Goal: Task Accomplishment & Management: Use online tool/utility

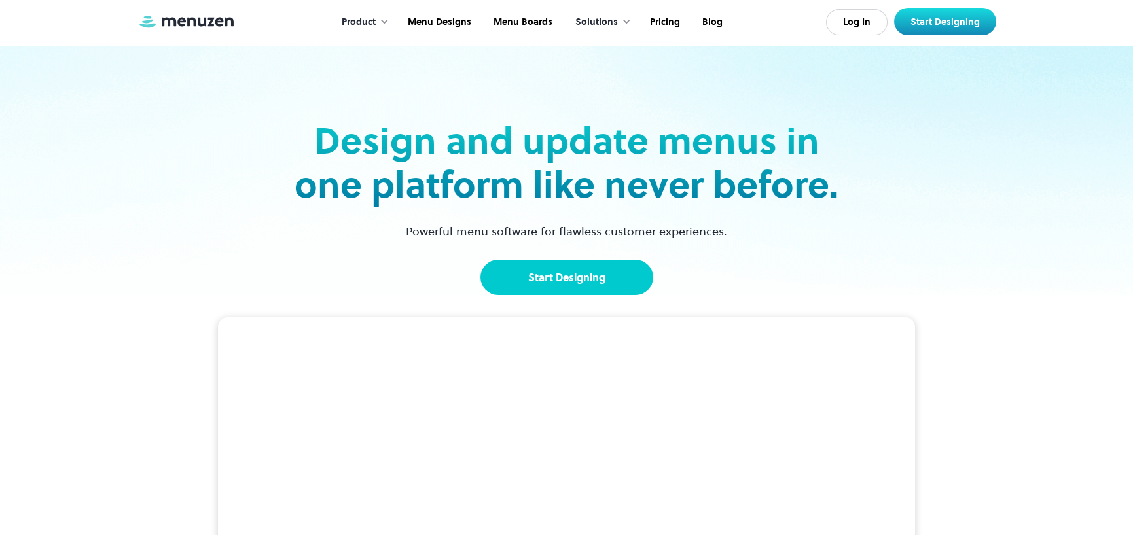
click at [588, 279] on link "Start Designing" at bounding box center [566, 277] width 173 height 35
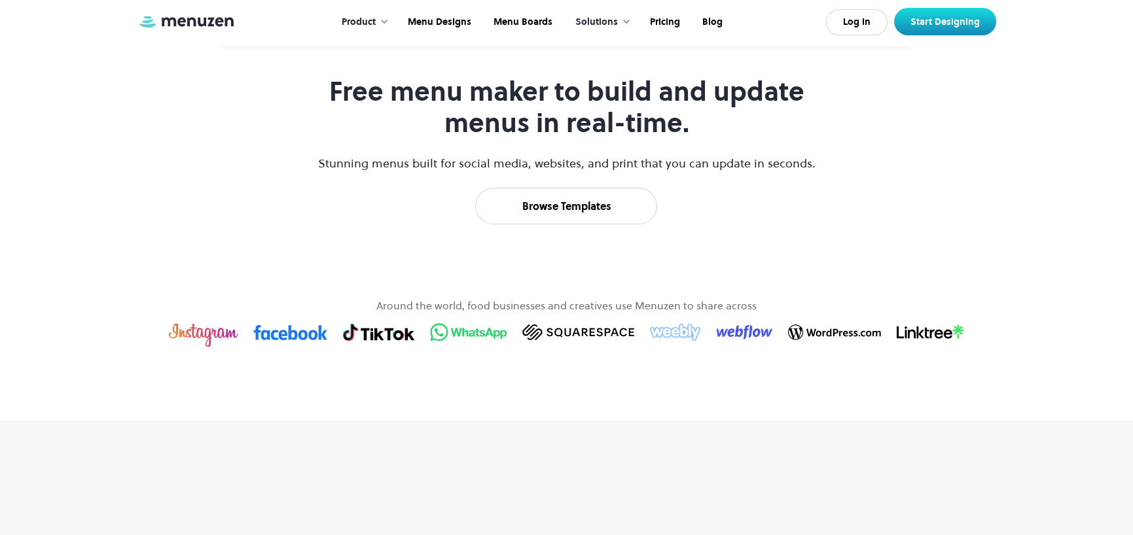
scroll to position [619, 0]
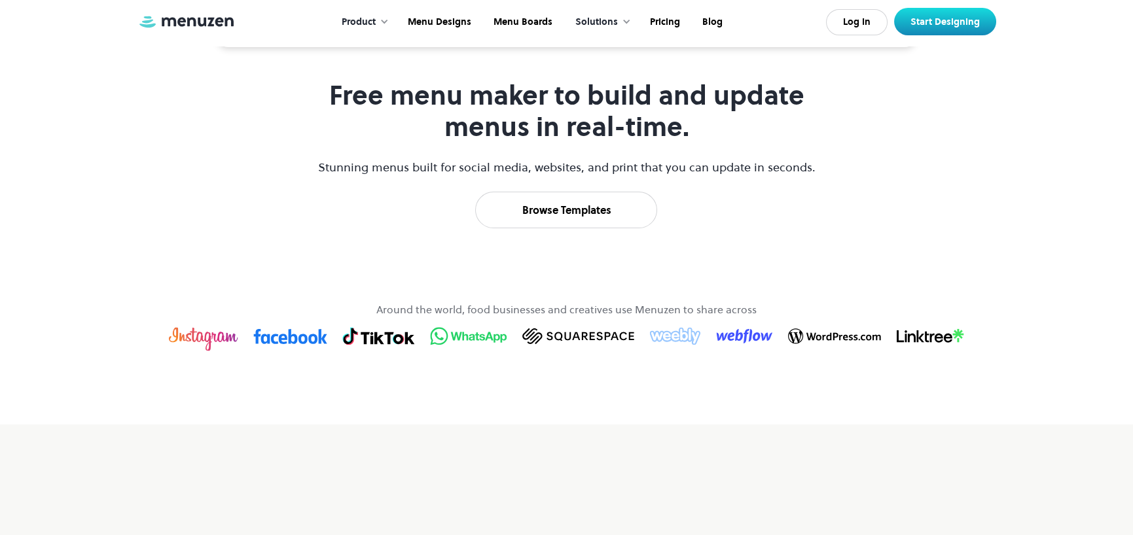
click at [369, 25] on div "Product" at bounding box center [359, 22] width 34 height 14
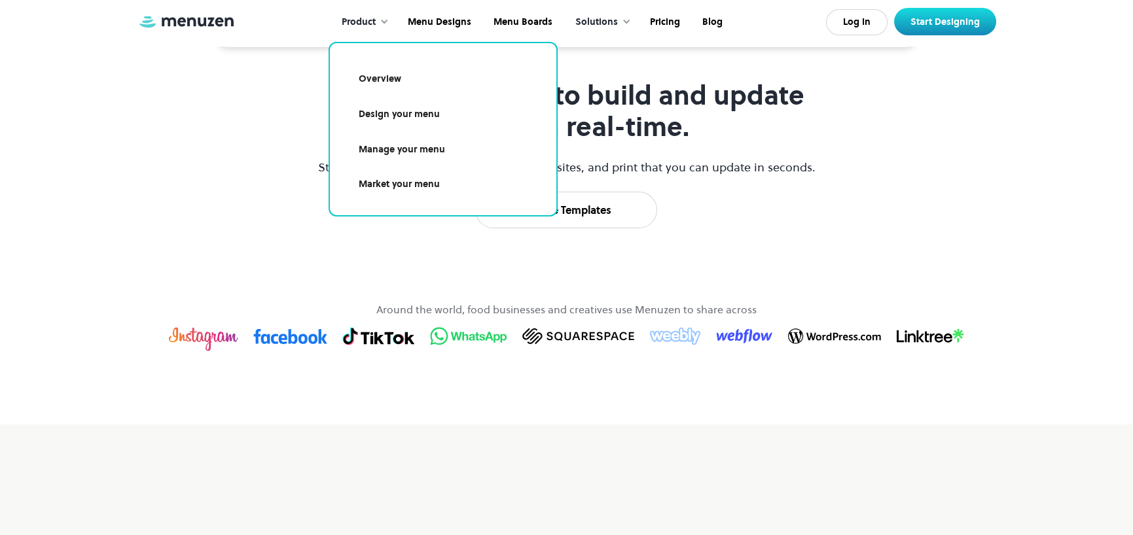
click at [382, 80] on link "Overview" at bounding box center [443, 79] width 195 height 30
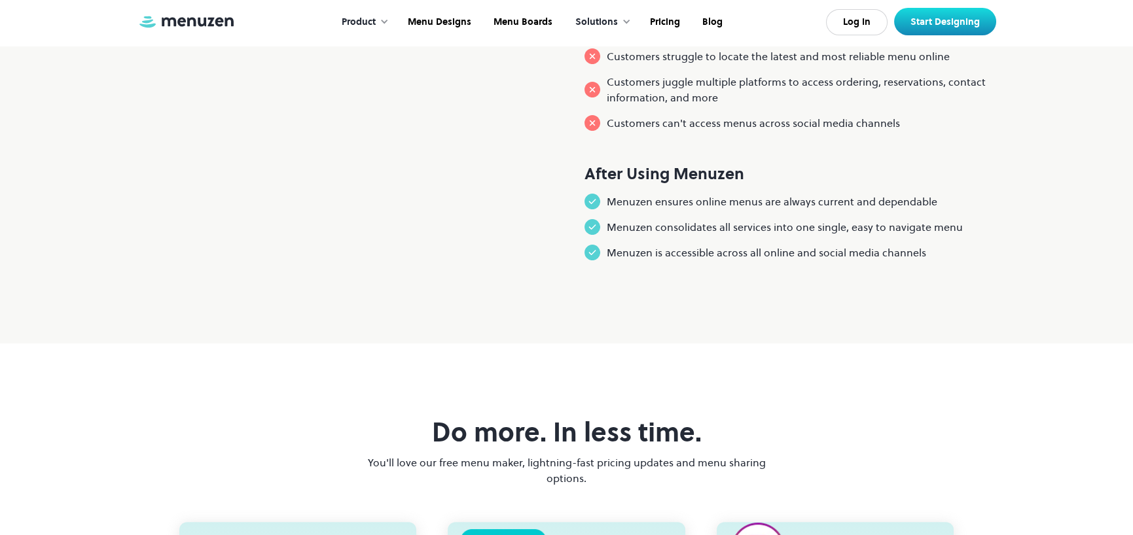
scroll to position [989, 0]
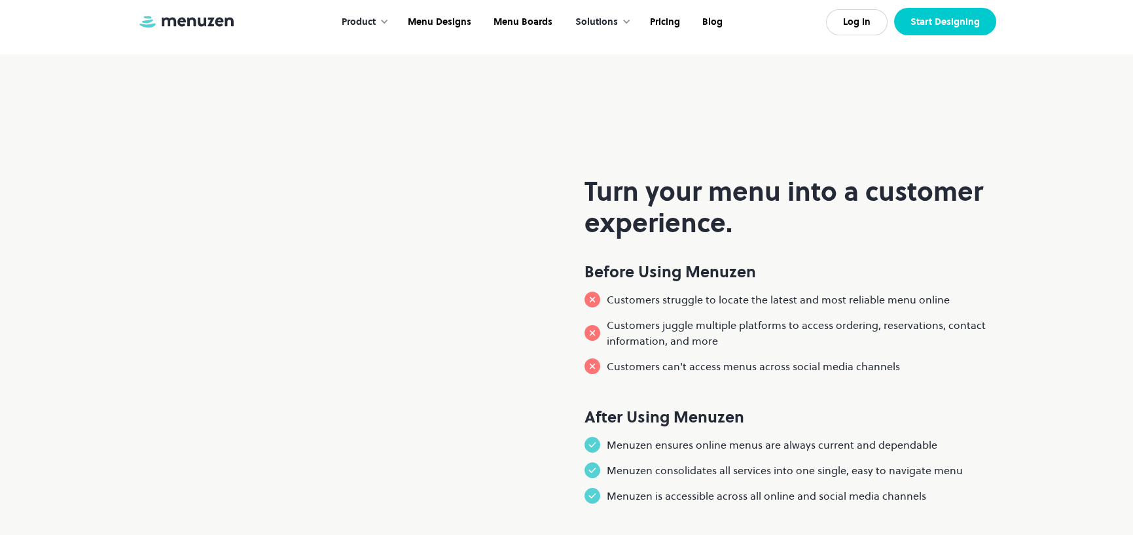
click at [933, 16] on link "Start Designing" at bounding box center [945, 21] width 102 height 27
